Goal: Task Accomplishment & Management: Manage account settings

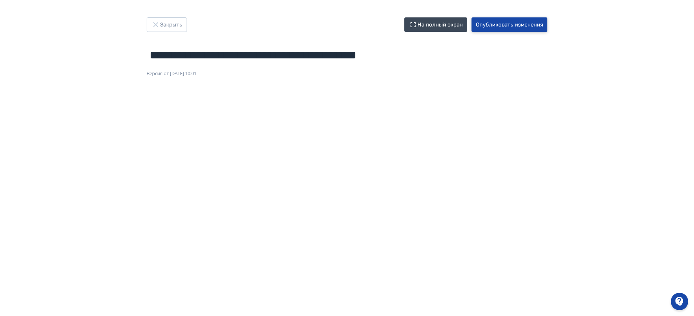
click at [510, 24] on button "Опубликовать изменения" at bounding box center [509, 24] width 76 height 15
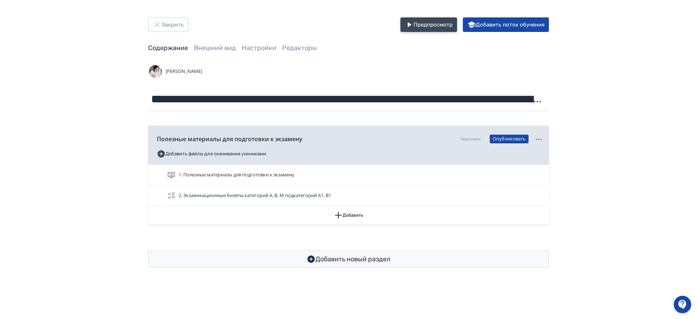
click at [437, 24] on button "Предпросмотр" at bounding box center [428, 24] width 57 height 15
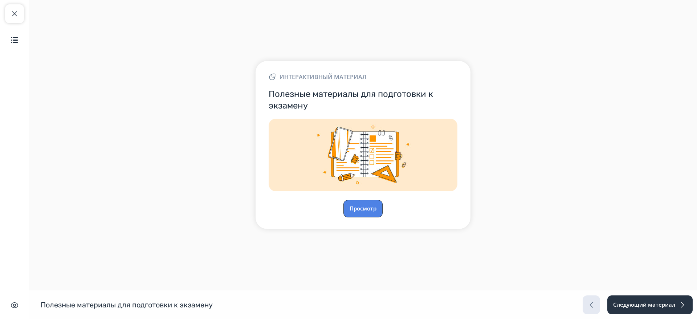
click at [361, 208] on button "Просмотр" at bounding box center [362, 208] width 39 height 17
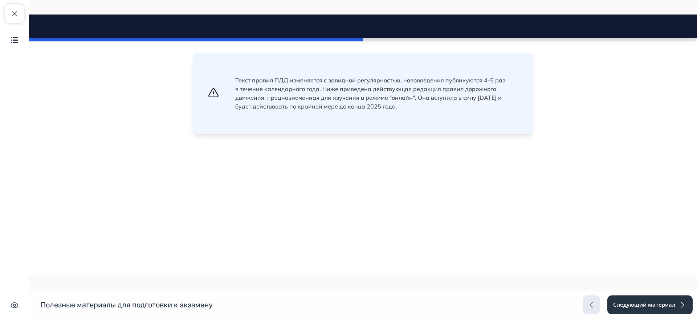
scroll to position [318, 0]
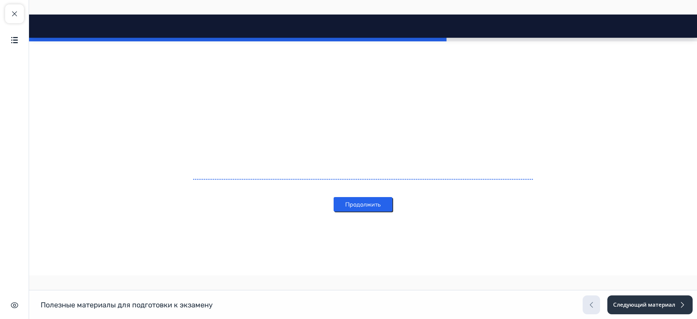
click at [378, 206] on button "Продолжить" at bounding box center [362, 204] width 59 height 15
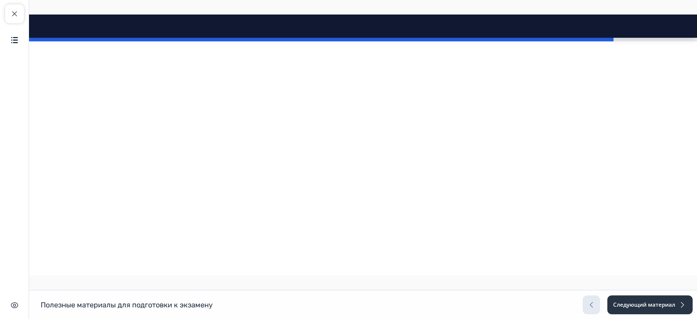
scroll to position [0, 0]
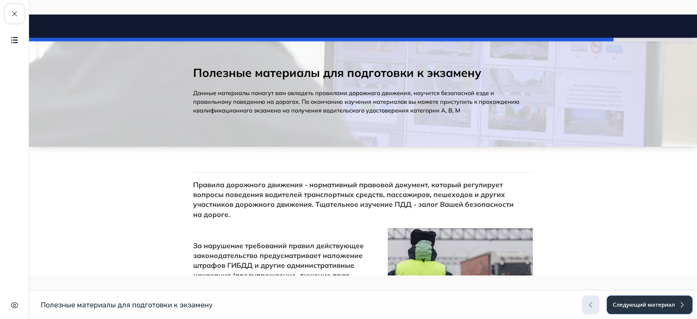
click at [665, 300] on button "Следующий материал" at bounding box center [649, 304] width 86 height 19
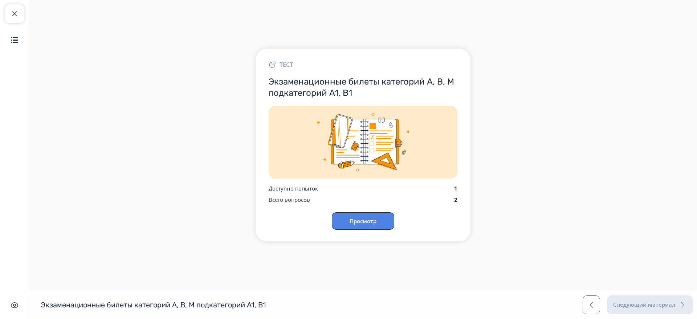
click at [384, 220] on button "Просмотр" at bounding box center [363, 220] width 62 height 17
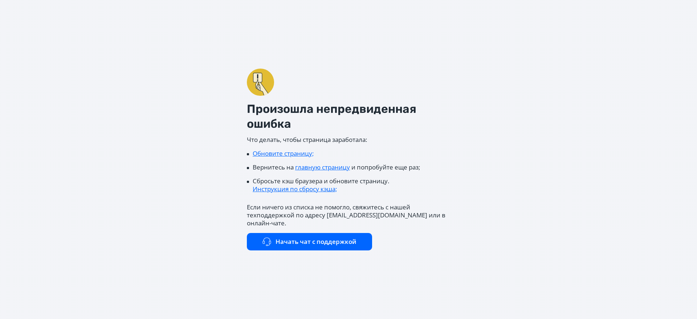
click at [322, 193] on link "Инструкция по сбросу кэша;" at bounding box center [295, 189] width 84 height 8
click at [319, 235] on link "Начать чат с поддержкой" at bounding box center [309, 241] width 125 height 17
click at [327, 237] on link "Начать чат с поддержкой" at bounding box center [309, 241] width 125 height 17
click at [295, 233] on link "Начать чат с поддержкой" at bounding box center [309, 241] width 125 height 17
click at [270, 157] on link "Обновите страницу;" at bounding box center [283, 153] width 61 height 8
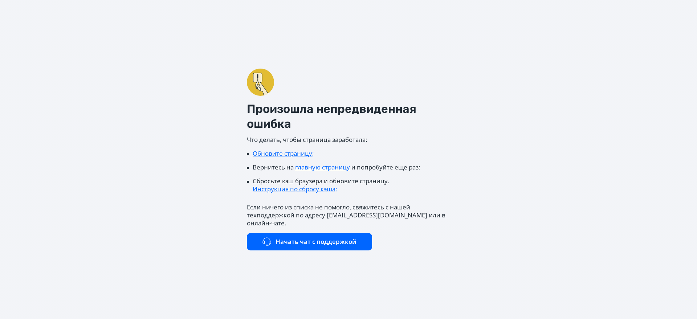
click at [277, 157] on link "Обновите страницу;" at bounding box center [283, 153] width 61 height 8
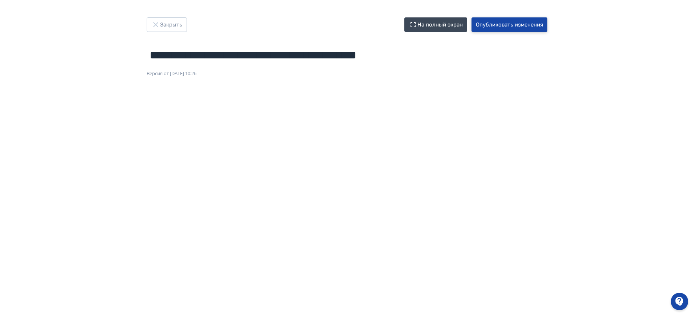
click at [506, 24] on button "Опубликовать изменения" at bounding box center [509, 24] width 76 height 15
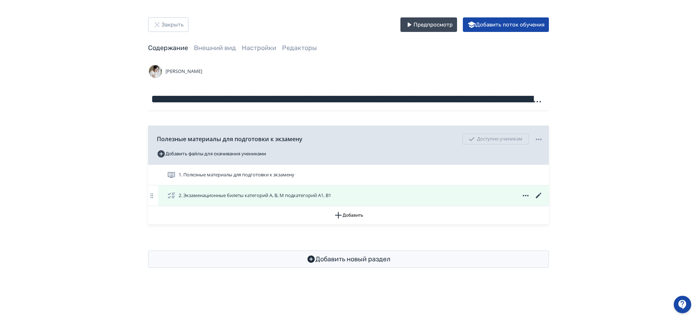
click at [539, 195] on icon at bounding box center [538, 195] width 5 height 5
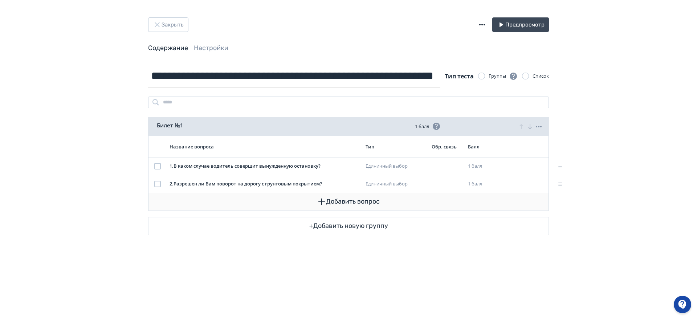
click at [322, 201] on icon "button" at bounding box center [321, 201] width 7 height 7
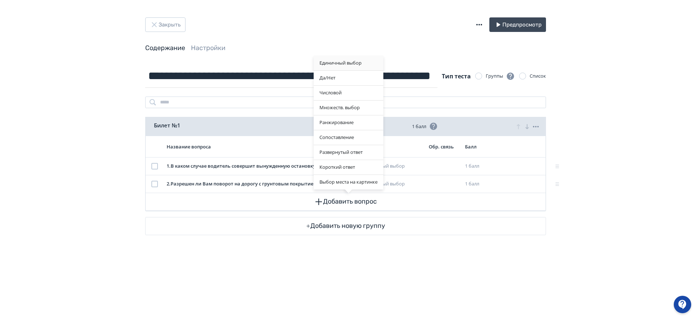
click at [348, 61] on div "Единичный выбор" at bounding box center [349, 63] width 70 height 15
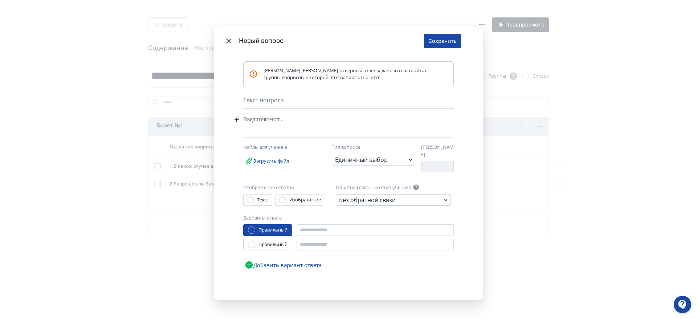
click at [281, 118] on div "Modal" at bounding box center [337, 120] width 188 height 14
paste div "Modal"
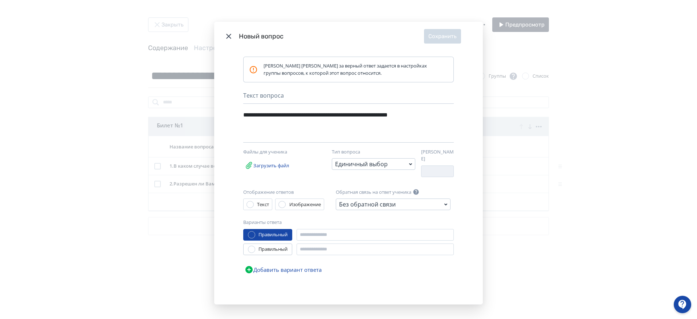
click at [266, 166] on label "Загрузить файл" at bounding box center [266, 165] width 47 height 15
click at [0, 0] on input "Загрузить файл" at bounding box center [0, 0] width 0 height 0
click at [312, 236] on input "Modal" at bounding box center [374, 235] width 157 height 12
paste input "******"
type input "******"
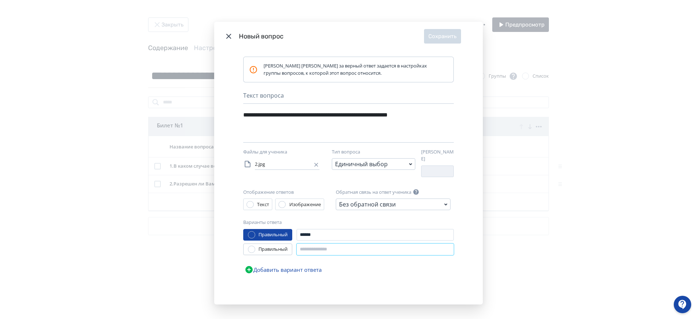
click at [318, 245] on input "Modal" at bounding box center [374, 249] width 157 height 12
paste input "**********"
type input "**********"
click at [299, 264] on button "Добавить вариант ответа" at bounding box center [283, 269] width 80 height 15
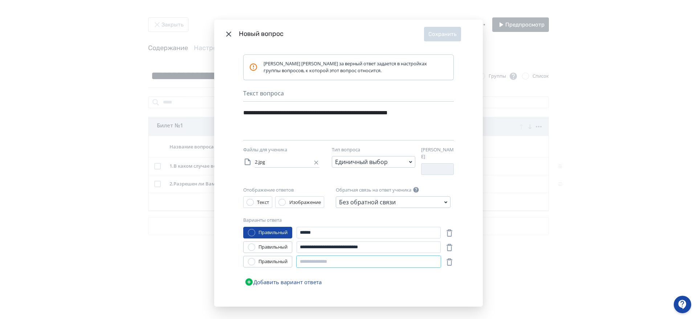
click at [308, 256] on input "Modal" at bounding box center [368, 262] width 144 height 12
paste input "*******"
type input "*******"
click at [451, 30] on button "Сохранить" at bounding box center [442, 34] width 37 height 15
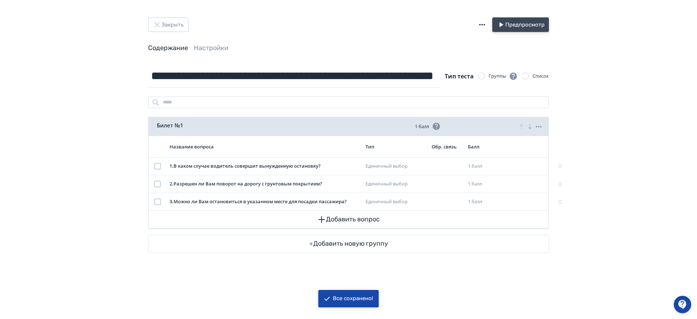
click at [504, 21] on icon "button" at bounding box center [500, 24] width 9 height 9
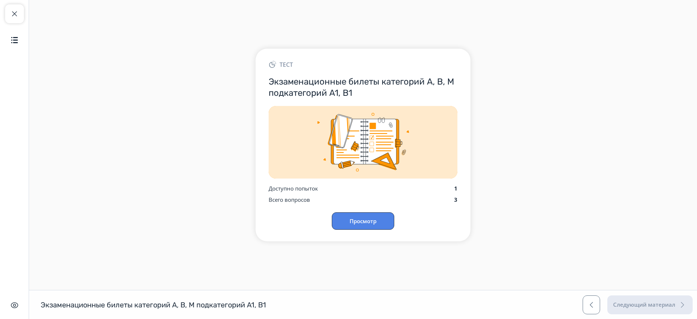
click at [364, 225] on button "Просмотр" at bounding box center [363, 220] width 62 height 17
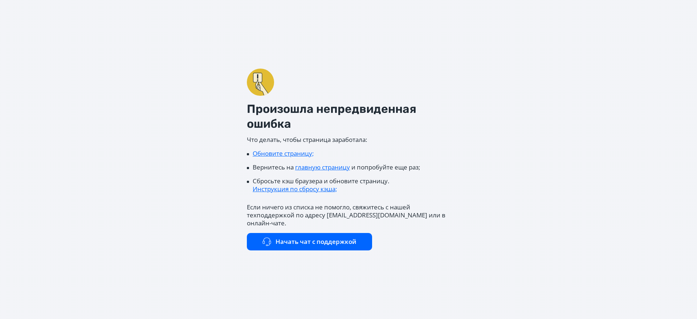
click at [295, 157] on link "Обновите страницу;" at bounding box center [283, 153] width 61 height 8
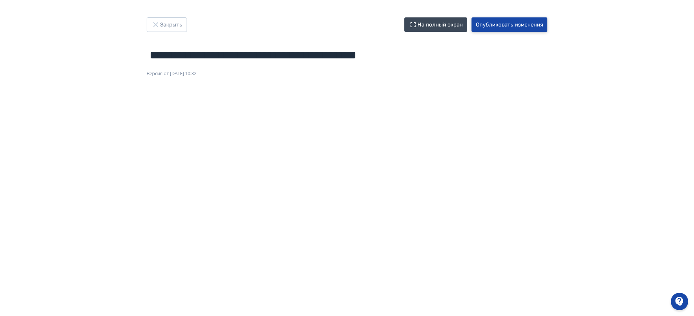
click at [525, 23] on button "Опубликовать изменения" at bounding box center [509, 24] width 76 height 15
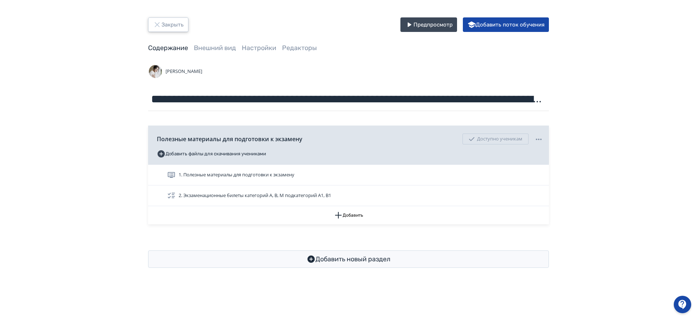
click at [173, 22] on button "Закрыть" at bounding box center [168, 24] width 40 height 15
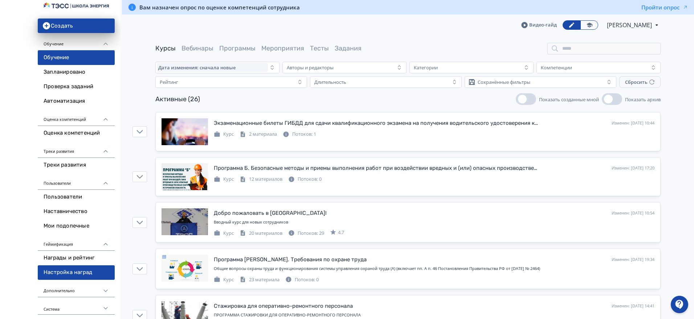
scroll to position [136, 0]
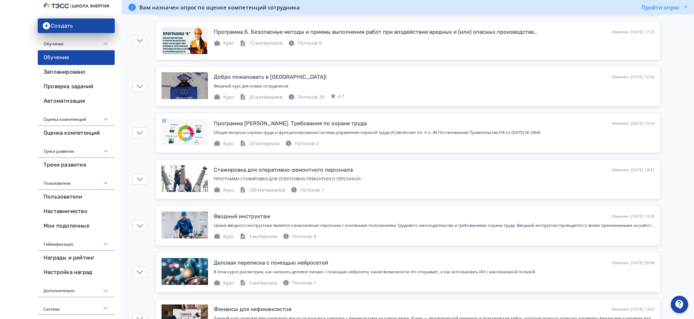
click at [0, 177] on div "Создать Обучение Обучение Запланировано Проверка заданий Автоматизация Оценка к…" at bounding box center [60, 158] width 120 height 322
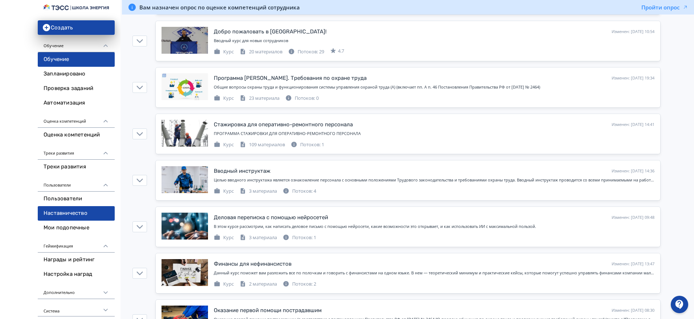
scroll to position [0, 0]
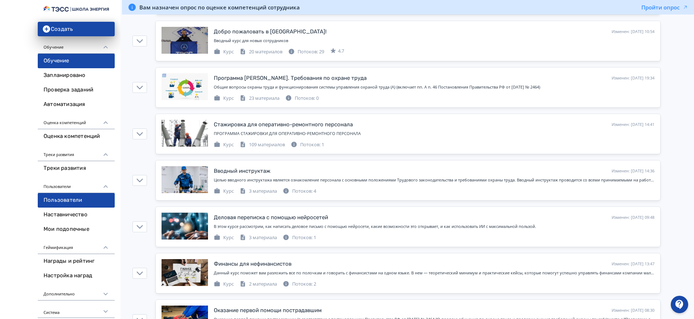
click at [58, 200] on link "Пользователи" at bounding box center [76, 200] width 77 height 15
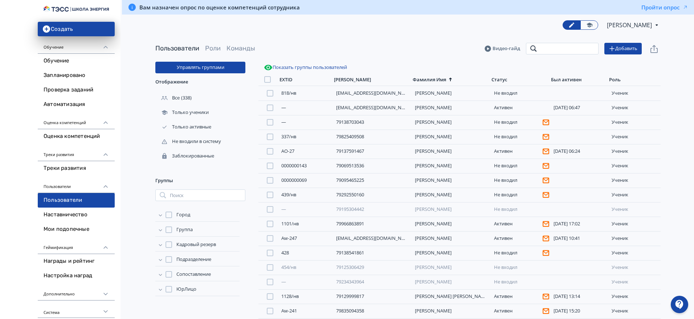
click at [552, 48] on input "search" at bounding box center [562, 49] width 73 height 12
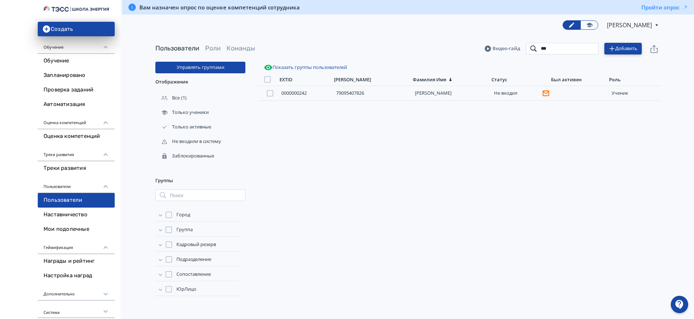
type input "***"
click at [610, 43] on button "Добавить" at bounding box center [622, 49] width 37 height 12
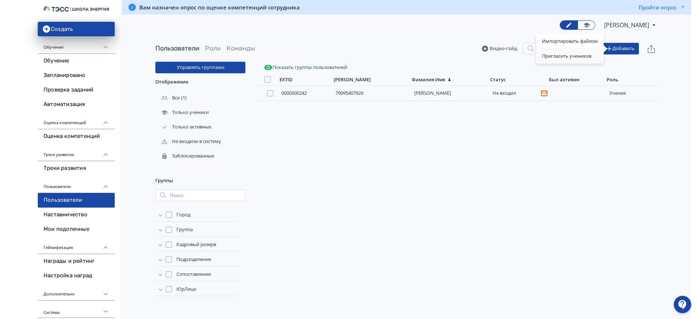
click at [575, 55] on div "Пригласить учеников" at bounding box center [569, 56] width 67 height 15
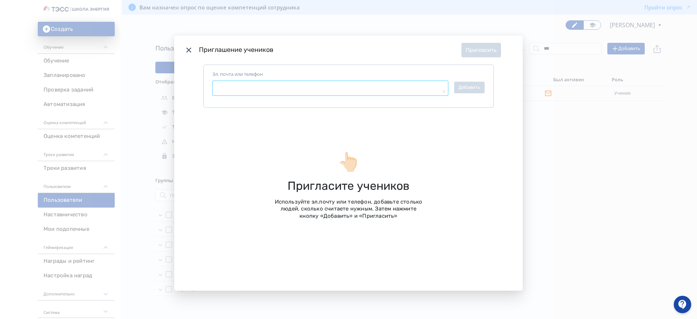
click at [282, 89] on textarea "Эл. почта или телефон" at bounding box center [330, 88] width 236 height 15
type textarea "*"
paste textarea "**********"
type textarea "**********"
type textarea "*"
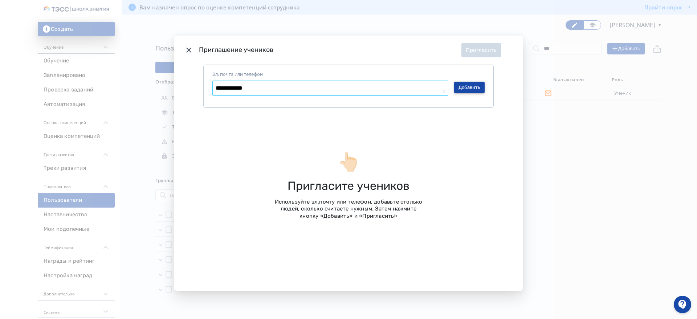
type textarea "**********"
type textarea "*"
click at [473, 85] on button "Добавить" at bounding box center [469, 88] width 30 height 12
type textarea "*"
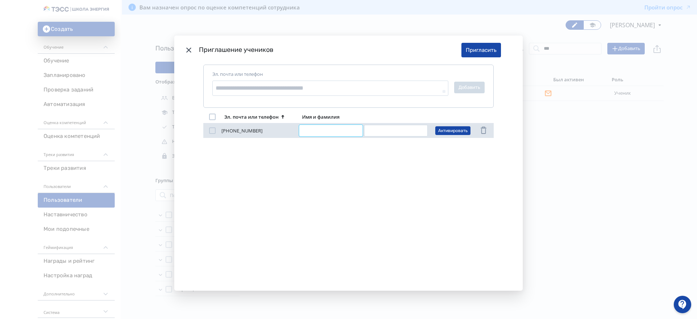
click at [314, 129] on input "Modal" at bounding box center [331, 131] width 64 height 12
type input "********"
click at [375, 132] on input "Modal" at bounding box center [396, 131] width 64 height 12
type input "********"
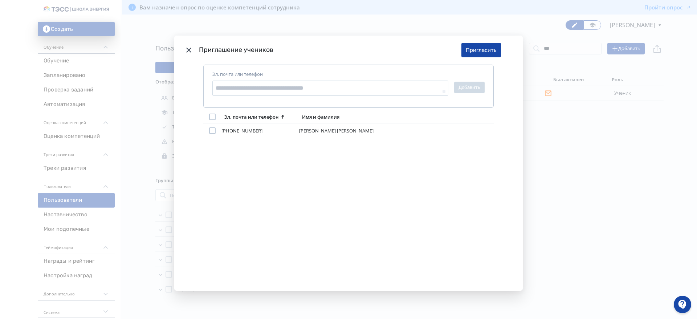
click at [463, 176] on div "+79226552096 Владимир Щербаков ******** ******** Активировать" at bounding box center [348, 196] width 290 height 146
click at [211, 129] on div "Modal" at bounding box center [212, 130] width 7 height 7
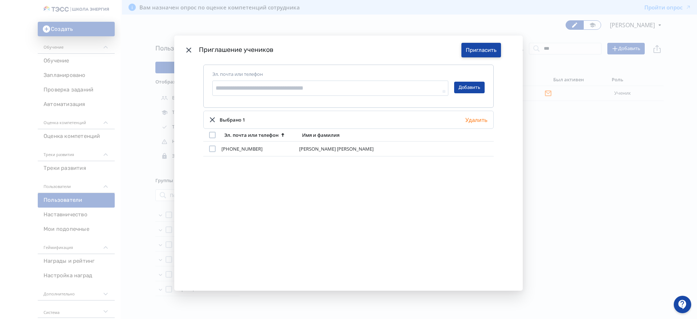
click at [486, 49] on button "Пригласить" at bounding box center [481, 50] width 40 height 15
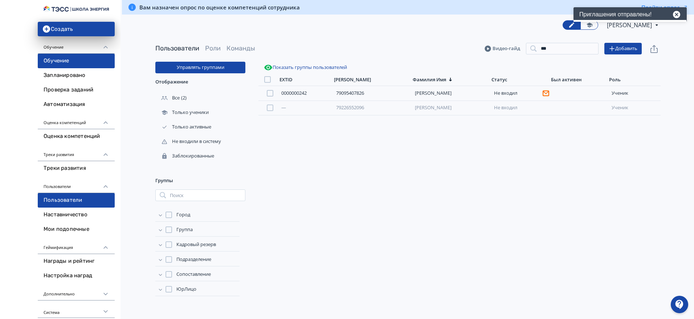
click at [54, 57] on link "Обучение" at bounding box center [76, 61] width 77 height 15
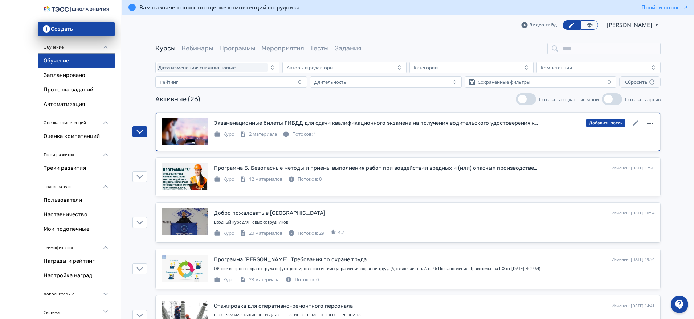
click at [650, 121] on icon at bounding box center [650, 123] width 9 height 9
click at [288, 131] on div "Потоков: 1" at bounding box center [299, 134] width 33 height 7
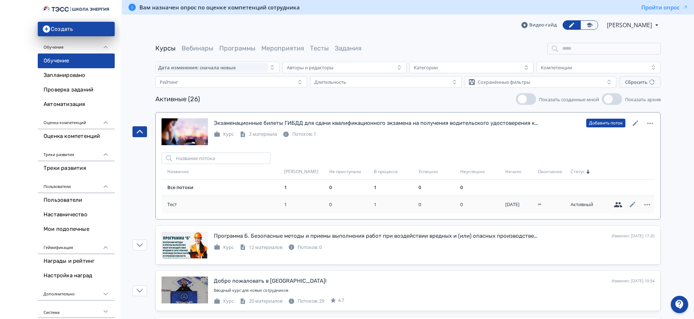
click at [621, 205] on icon at bounding box center [618, 204] width 9 height 9
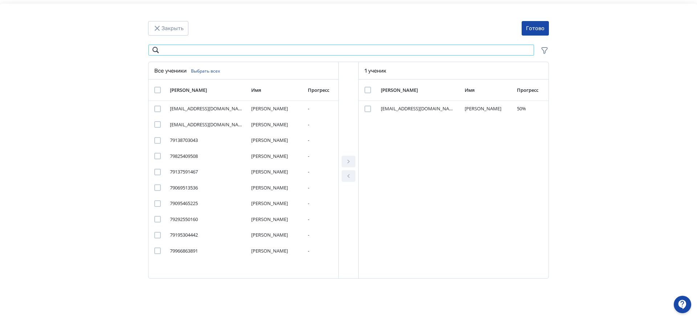
click at [204, 50] on input "Modal" at bounding box center [341, 50] width 386 height 12
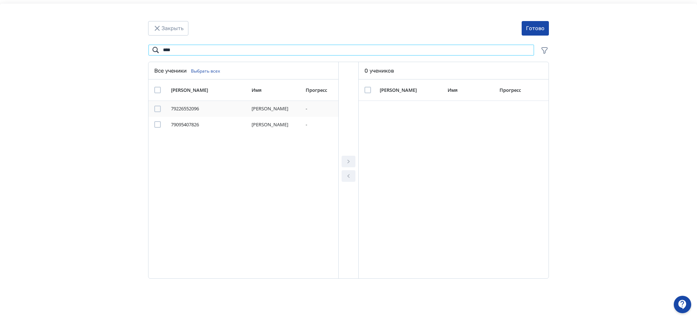
type input "****"
click at [155, 108] on div "Modal" at bounding box center [157, 109] width 7 height 7
click at [348, 159] on icon "Modal" at bounding box center [348, 161] width 9 height 9
click at [545, 26] on button "Готово" at bounding box center [534, 28] width 27 height 15
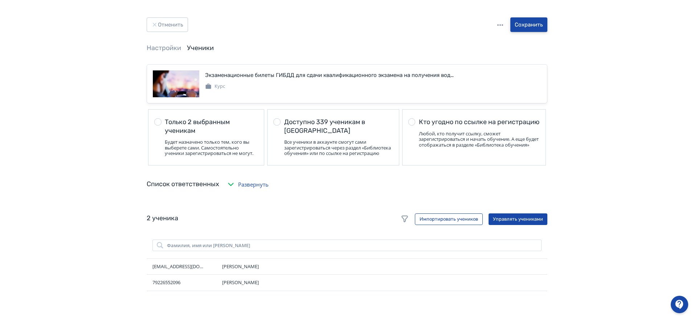
click at [536, 26] on button "Сохранить" at bounding box center [528, 24] width 37 height 15
